Goal: Task Accomplishment & Management: Use online tool/utility

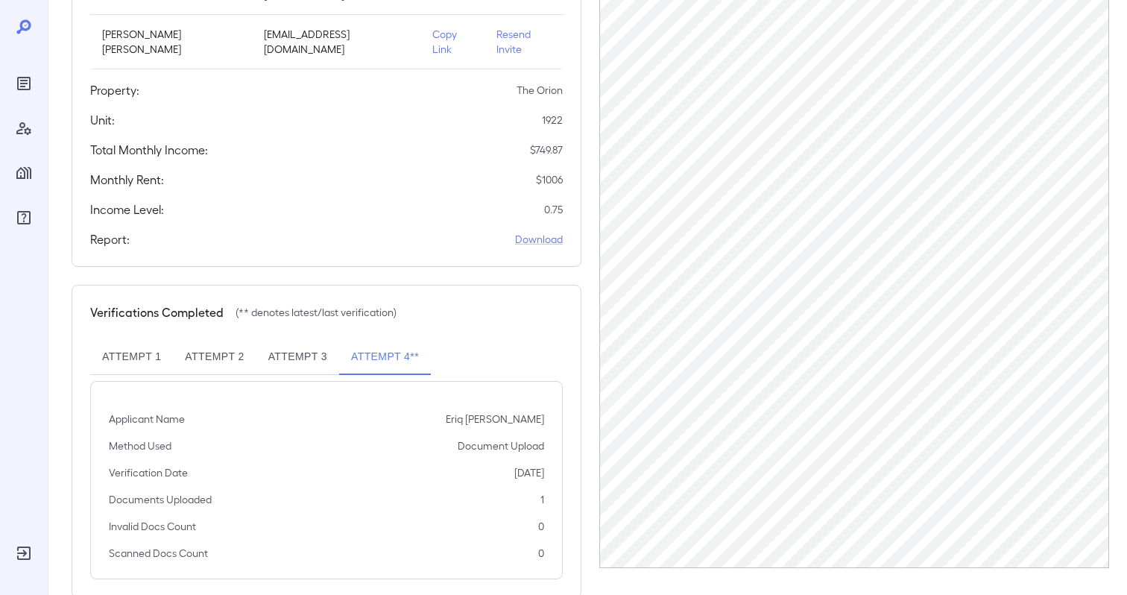
scroll to position [277, 0]
click at [542, 231] on link "Download" at bounding box center [539, 238] width 48 height 15
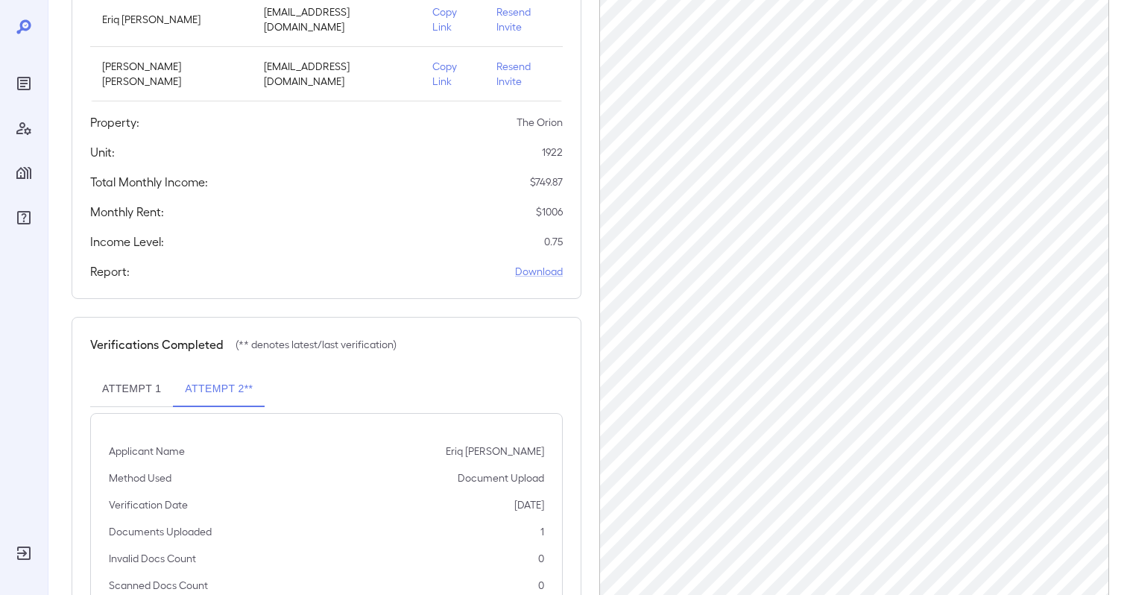
scroll to position [257, 0]
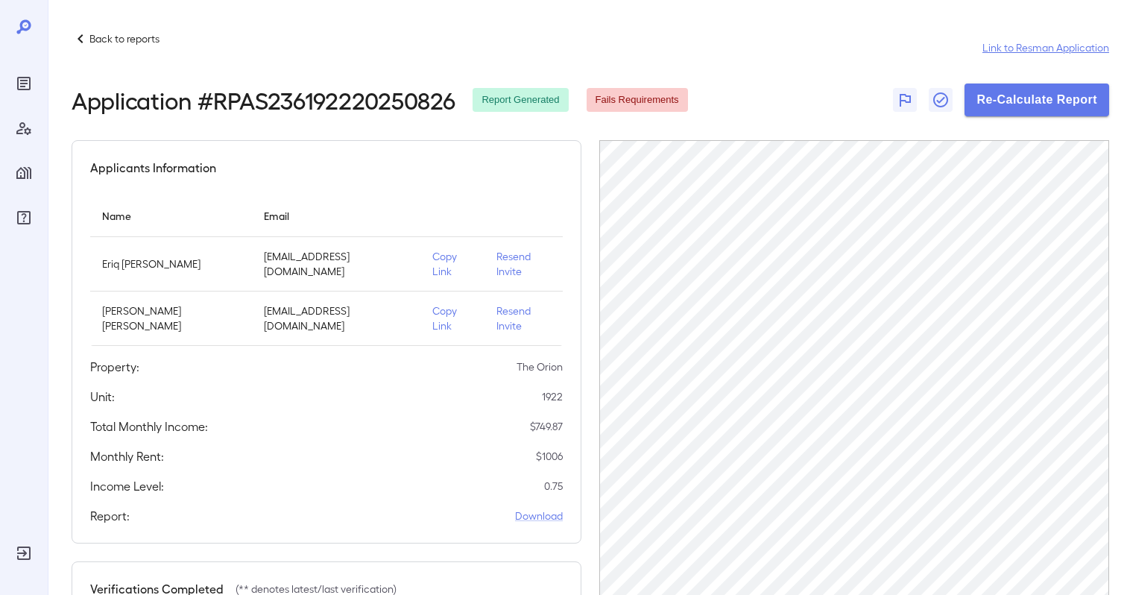
click at [1028, 48] on link "Link to Resman Application" at bounding box center [1045, 47] width 127 height 15
click at [1055, 97] on button "Re-Calculate Report" at bounding box center [1036, 99] width 145 height 33
click at [1028, 45] on link "Link to Resman Application" at bounding box center [1045, 47] width 127 height 15
click at [1016, 98] on button "Re-Calculate Report" at bounding box center [1036, 99] width 145 height 33
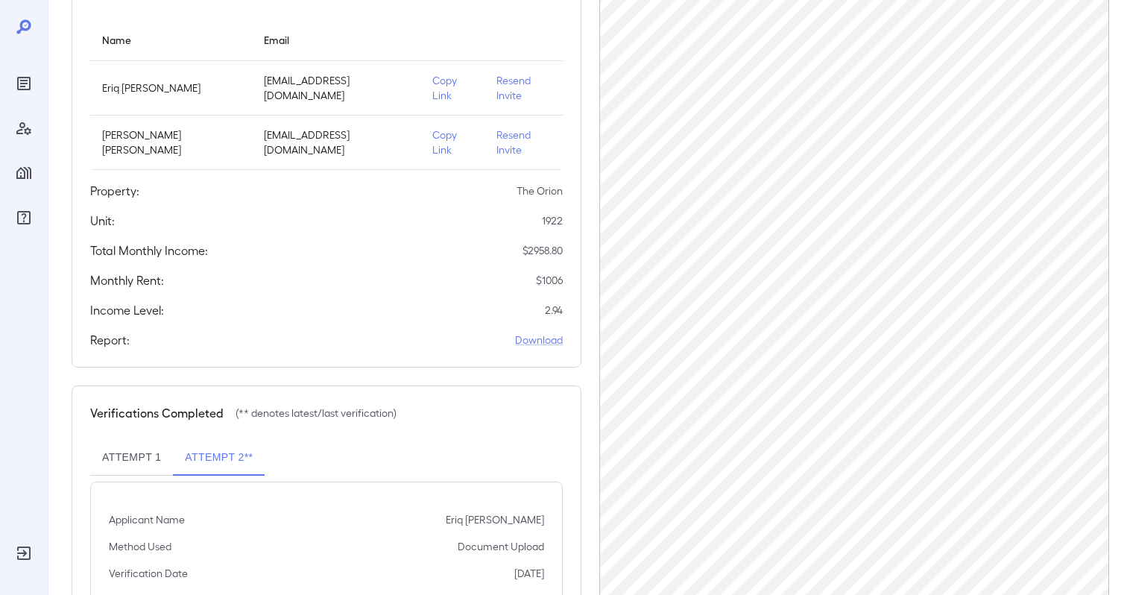
scroll to position [178, 0]
click at [400, 291] on div "Applicants Information Name Email Eriq [PERSON_NAME] [EMAIL_ADDRESS][DOMAIN_NAM…" at bounding box center [327, 163] width 510 height 403
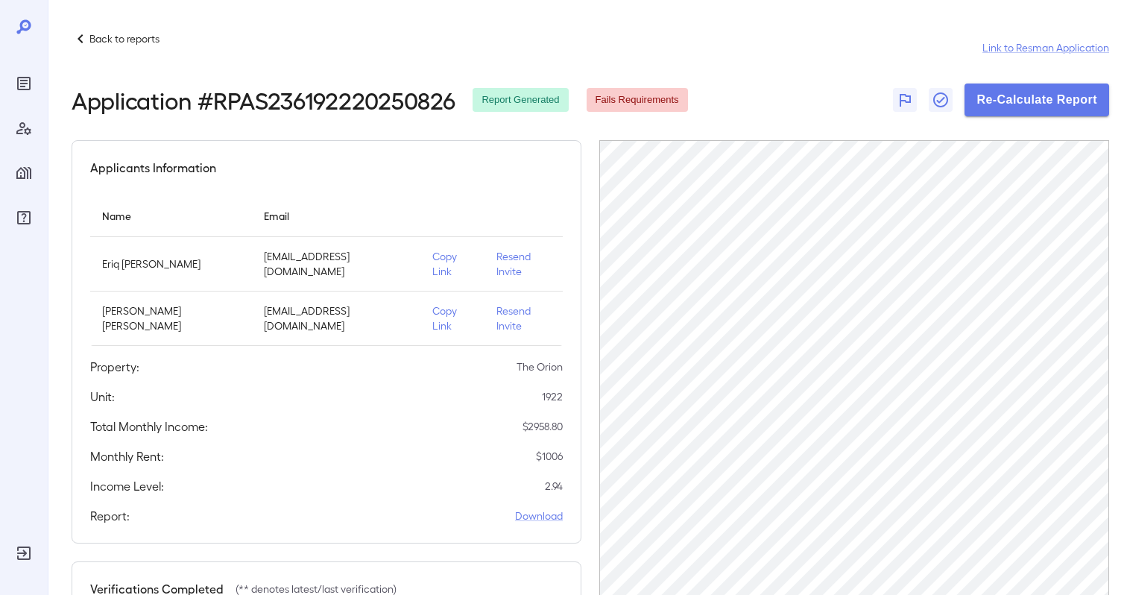
click at [1032, 55] on div "Back to reports Link to Resman Application" at bounding box center [590, 48] width 1037 height 36
click at [1009, 48] on link "Link to Resman Application" at bounding box center [1045, 47] width 127 height 15
